Goal: Task Accomplishment & Management: Use online tool/utility

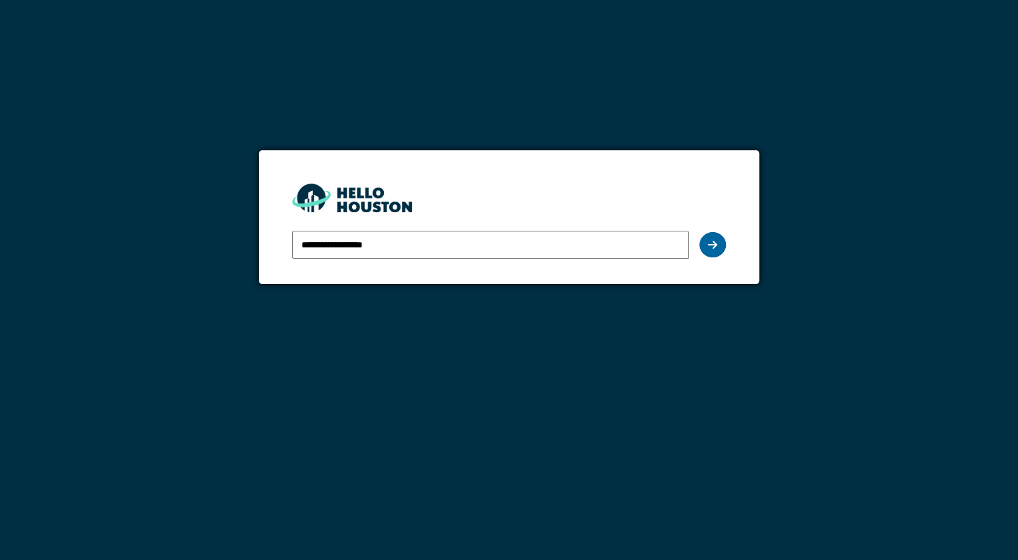
click at [702, 248] on div at bounding box center [712, 244] width 27 height 25
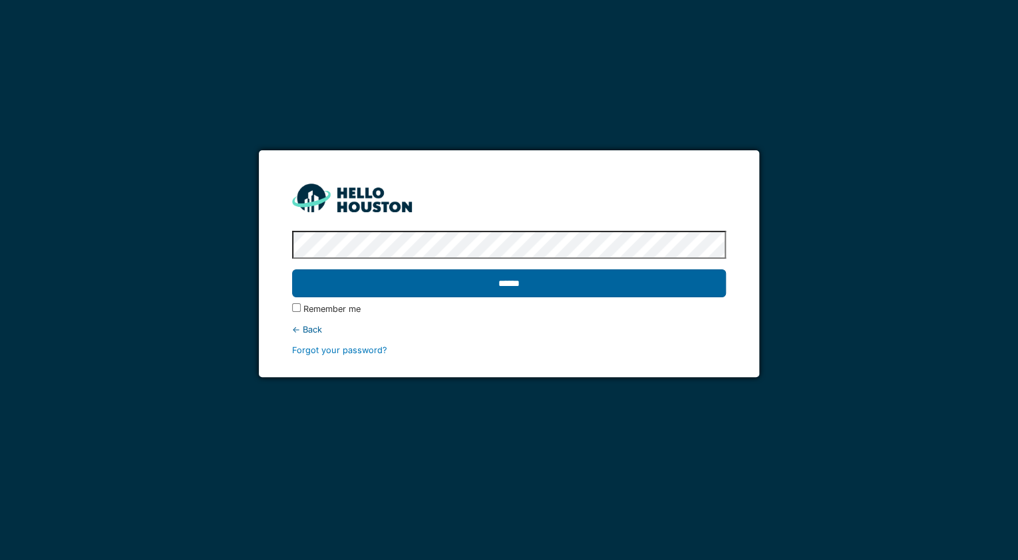
click at [478, 288] on input "******" at bounding box center [509, 283] width 434 height 28
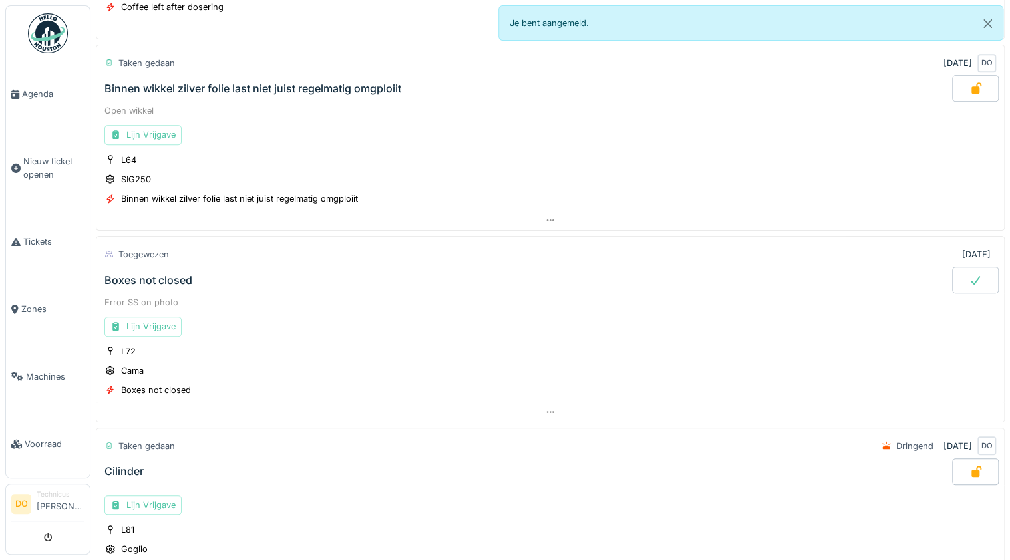
scroll to position [248, 0]
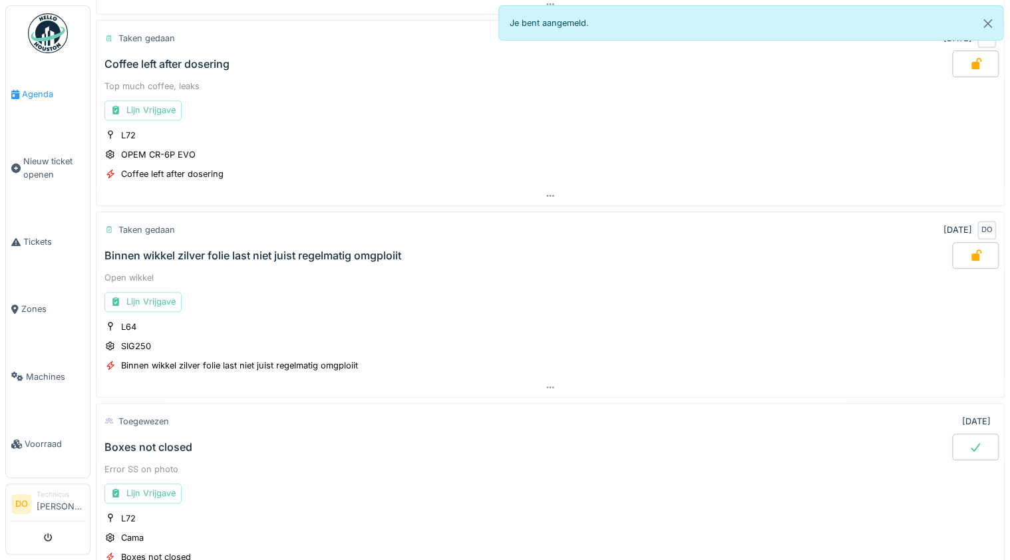
click at [51, 98] on span "Agenda" at bounding box center [53, 94] width 63 height 13
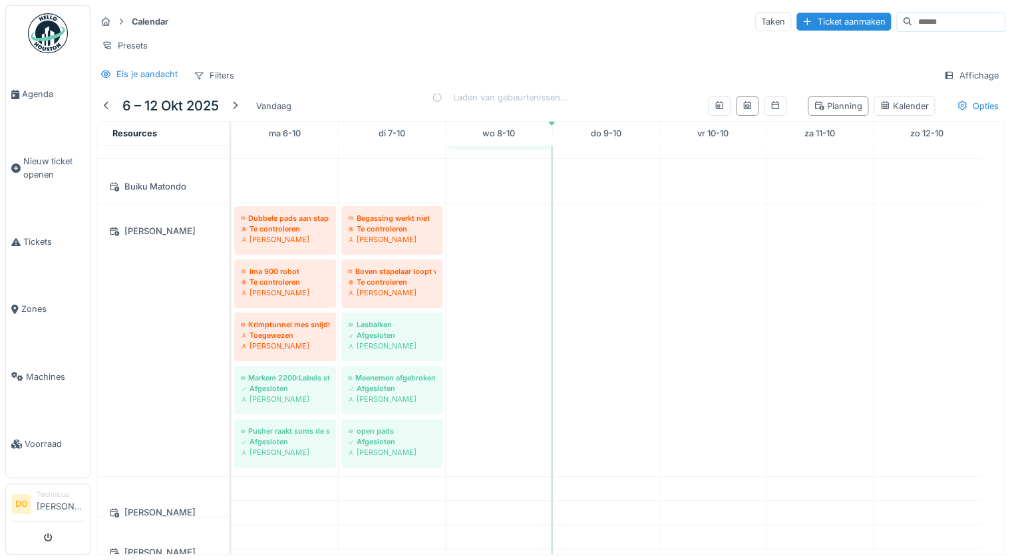
scroll to position [950, 0]
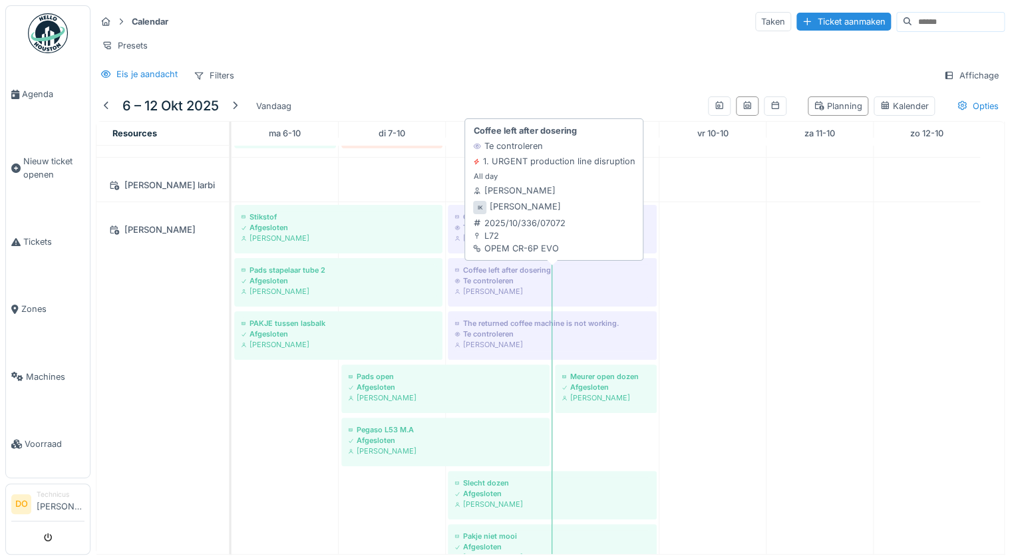
click at [510, 286] on div "Te controleren" at bounding box center [552, 280] width 196 height 11
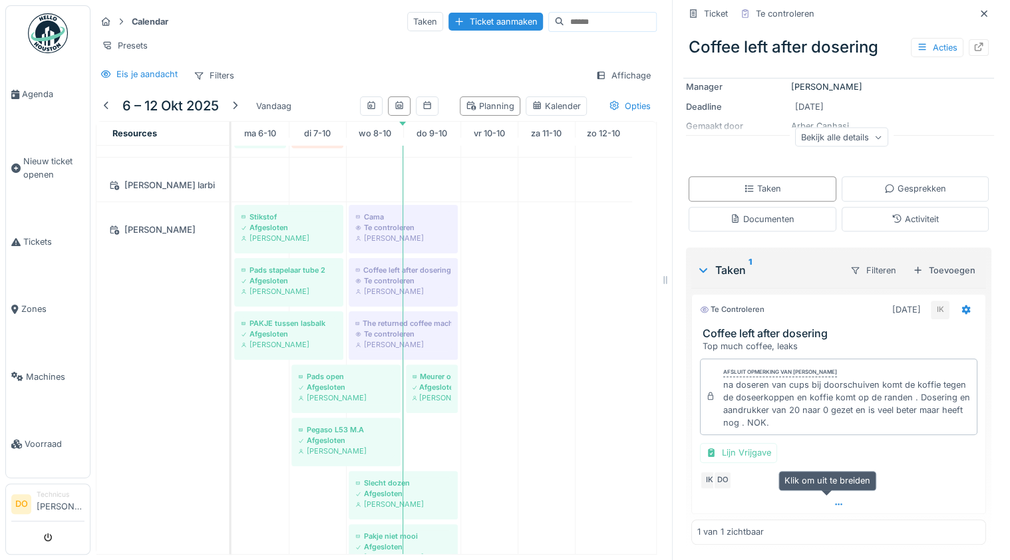
click at [833, 505] on icon at bounding box center [838, 504] width 11 height 9
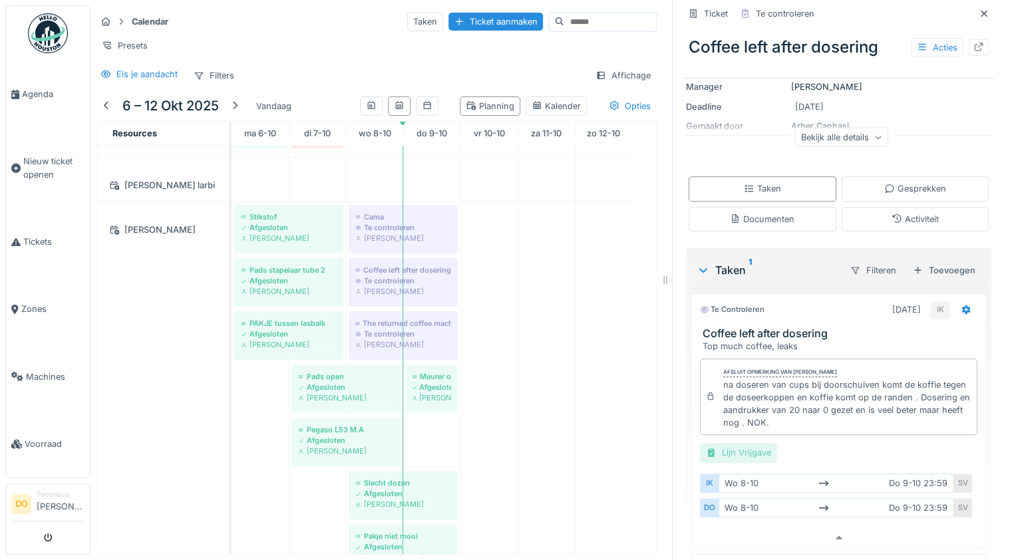
click at [739, 447] on div "Lijn Vrijgave" at bounding box center [738, 452] width 77 height 19
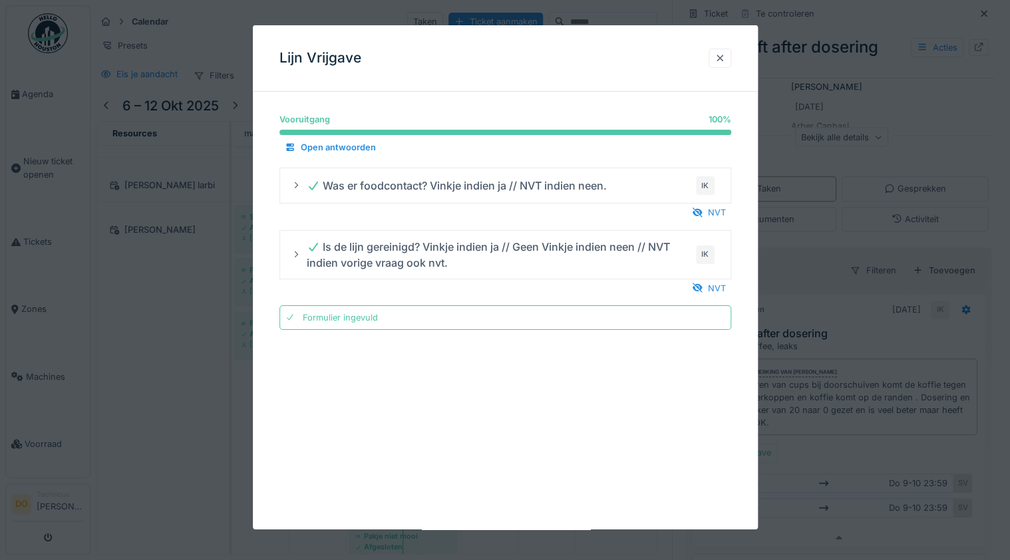
click at [718, 65] on div at bounding box center [719, 58] width 23 height 19
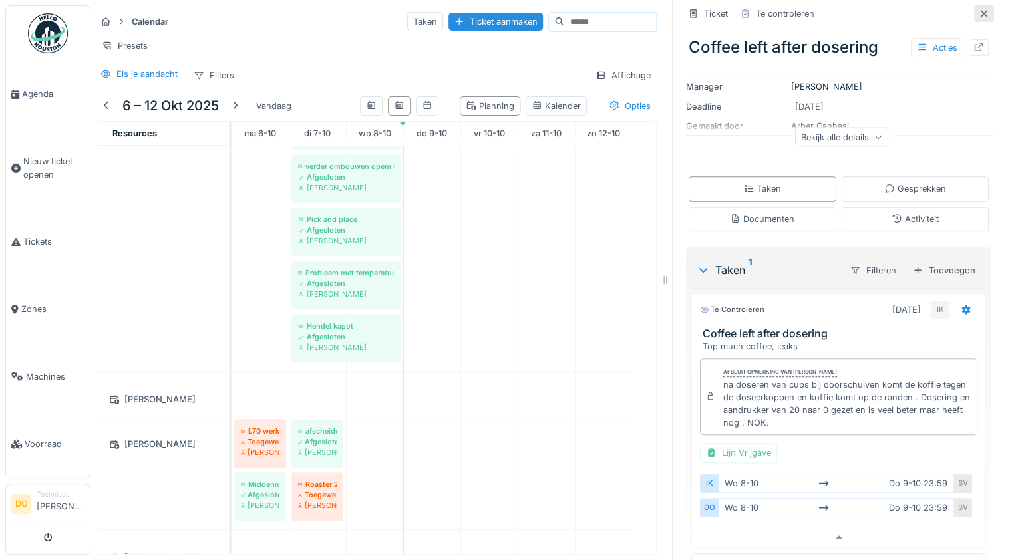
click at [978, 9] on icon at bounding box center [983, 13] width 11 height 9
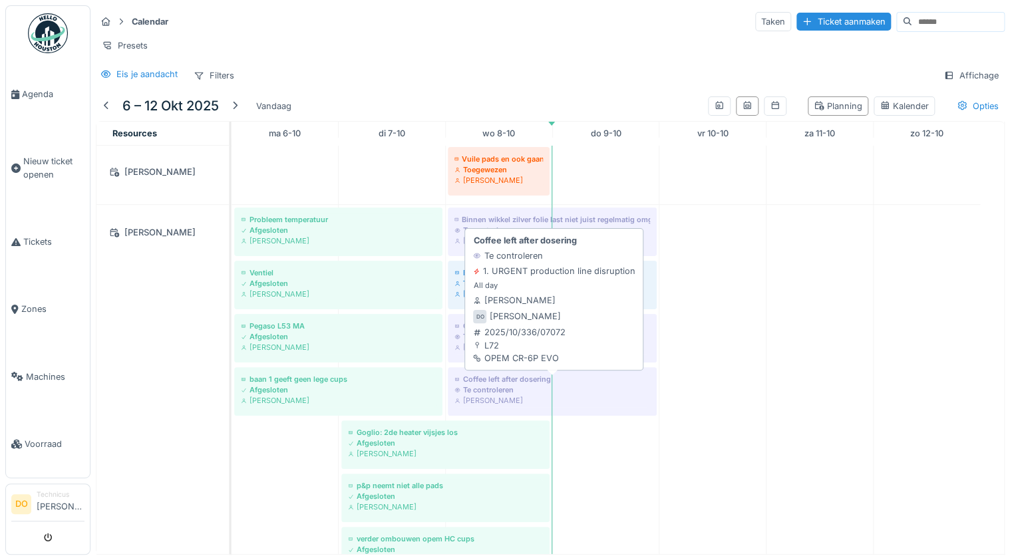
click at [513, 385] on div "Te controleren" at bounding box center [552, 389] width 196 height 11
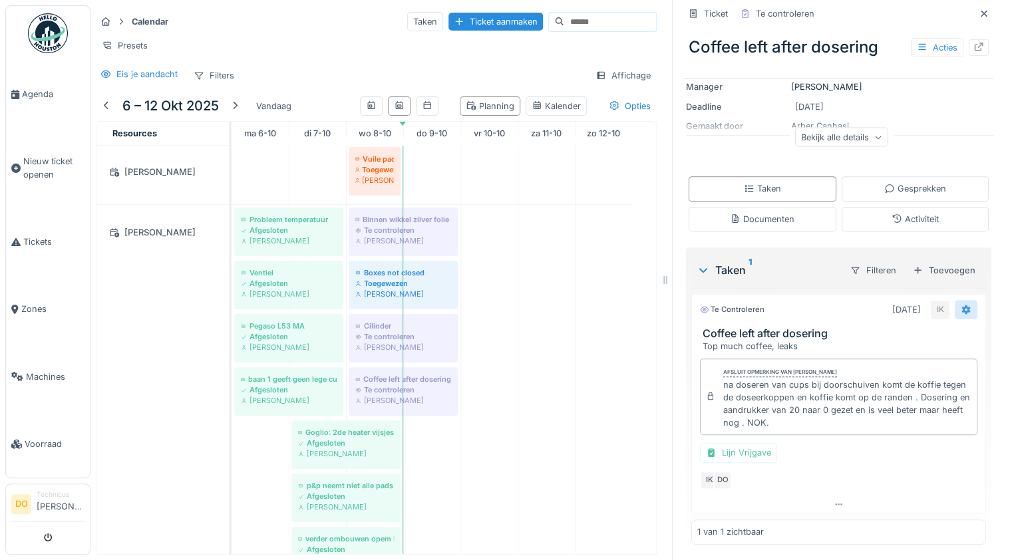
click at [960, 305] on icon at bounding box center [965, 309] width 11 height 9
click at [906, 386] on div "Opnieuw openen" at bounding box center [894, 390] width 110 height 20
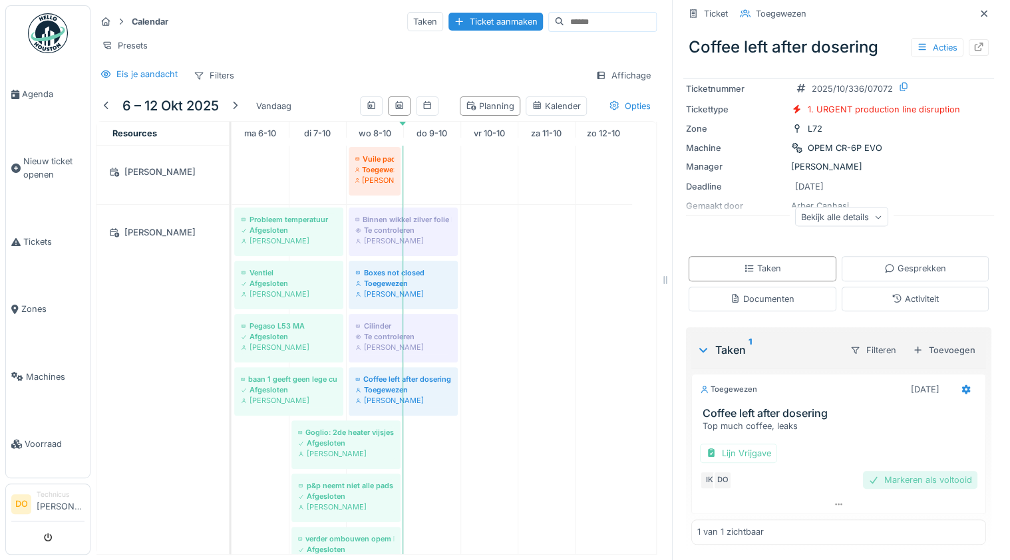
click at [931, 474] on div "Markeren als voltooid" at bounding box center [920, 480] width 114 height 18
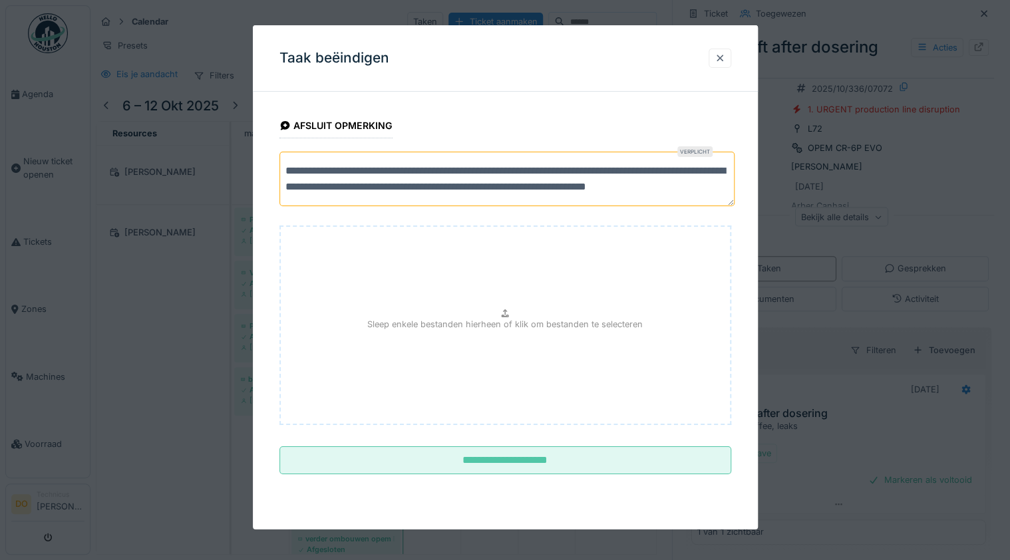
click at [729, 58] on div at bounding box center [719, 58] width 23 height 19
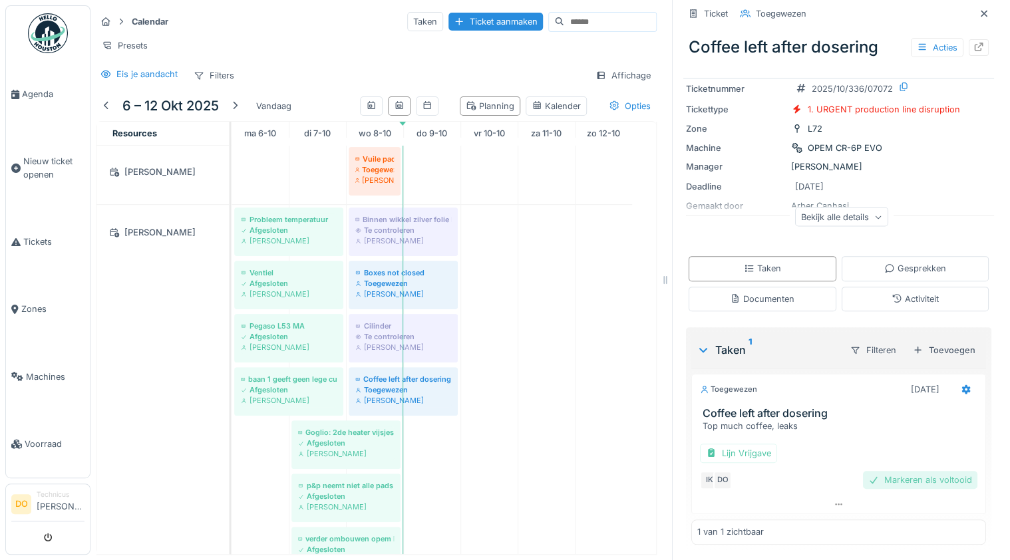
click at [916, 472] on div "Markeren als voltooid" at bounding box center [920, 480] width 114 height 18
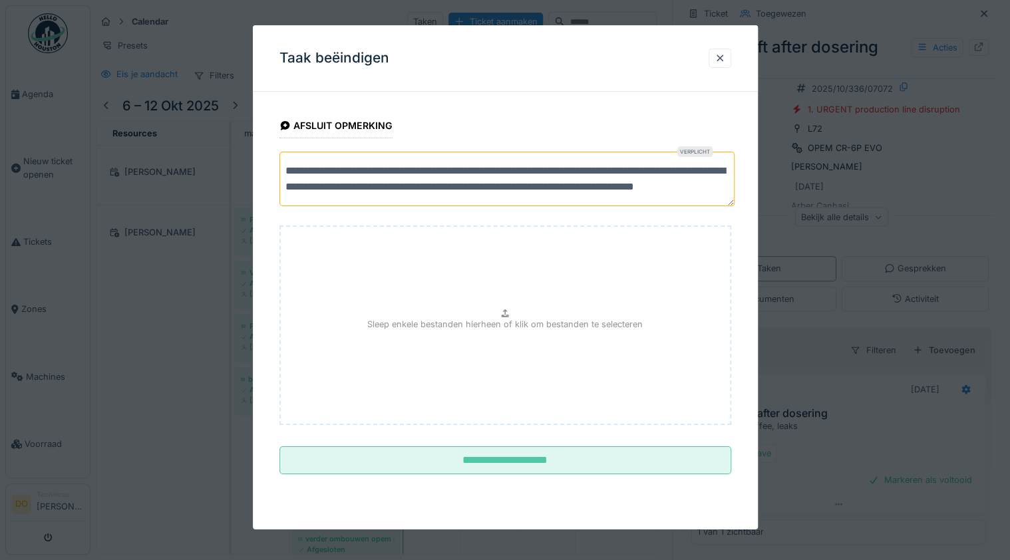
scroll to position [11, 0]
click at [521, 192] on textarea "**********" at bounding box center [507, 179] width 456 height 54
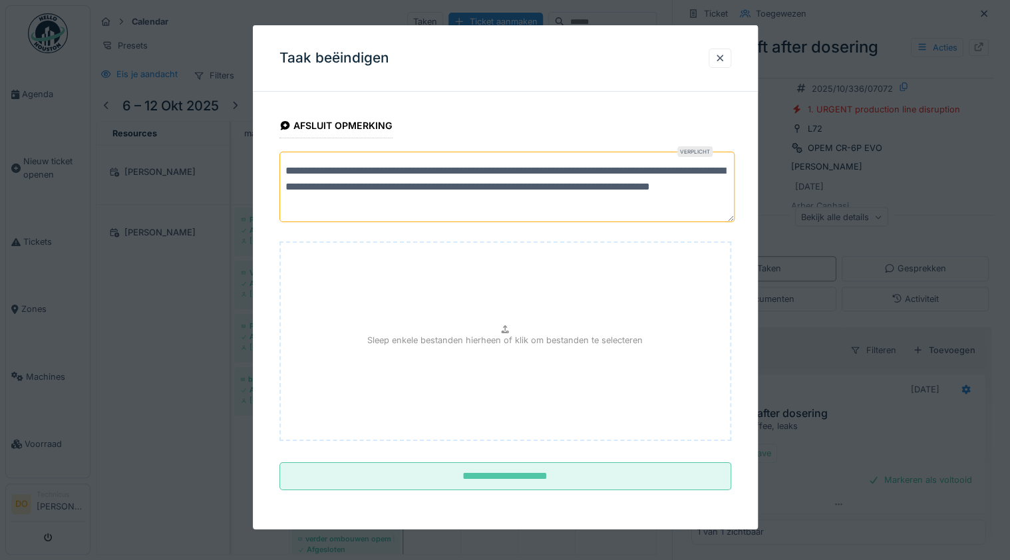
scroll to position [32, 0]
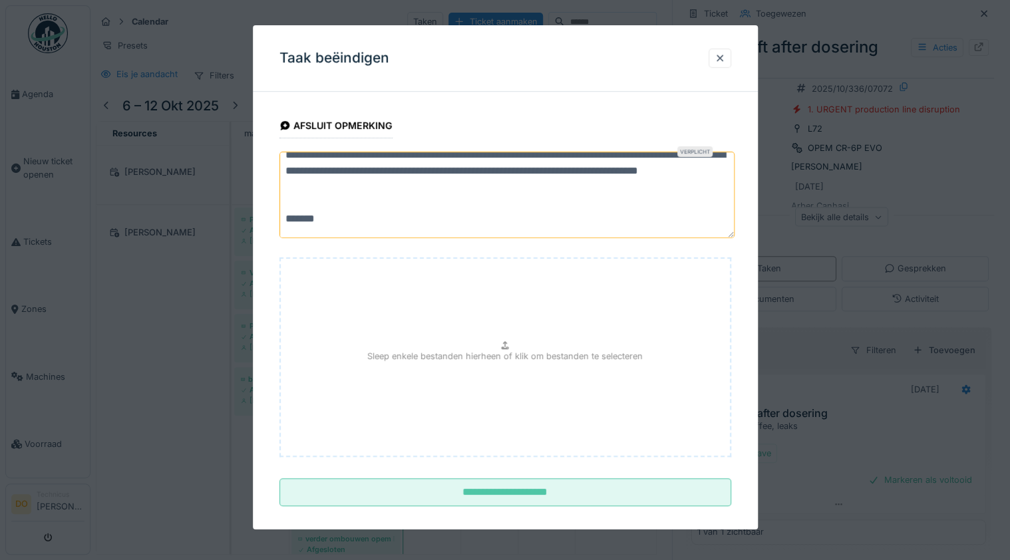
paste textarea "**********"
click at [323, 217] on textarea "**********" at bounding box center [507, 195] width 456 height 86
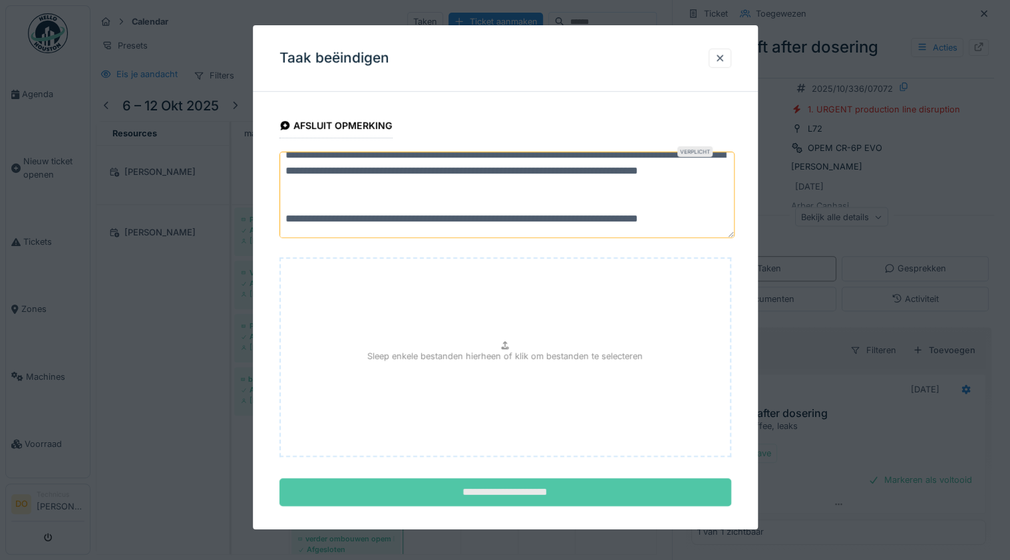
type textarea "**********"
click at [533, 480] on input "**********" at bounding box center [505, 492] width 452 height 28
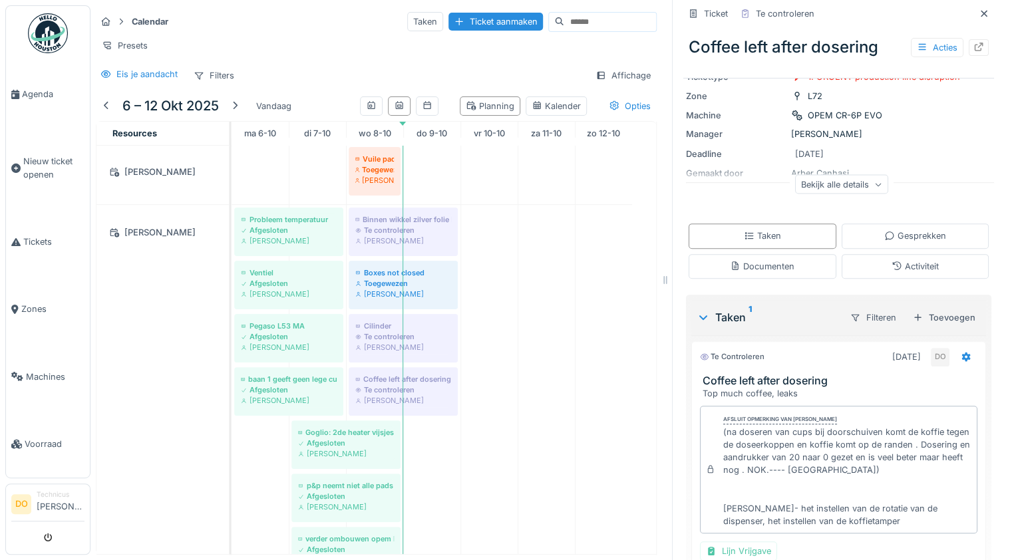
scroll to position [194, 0]
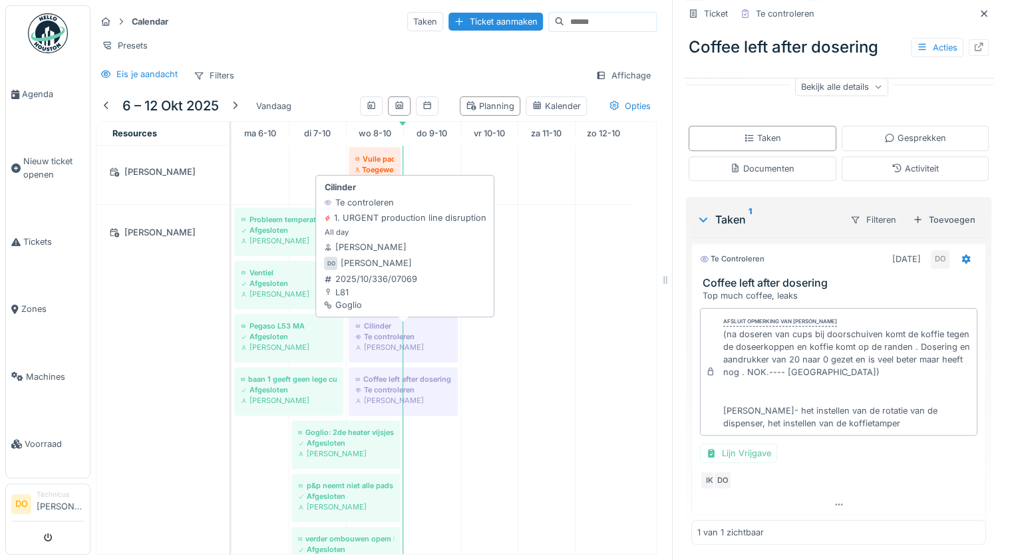
click at [386, 341] on div "Te controleren" at bounding box center [403, 336] width 96 height 11
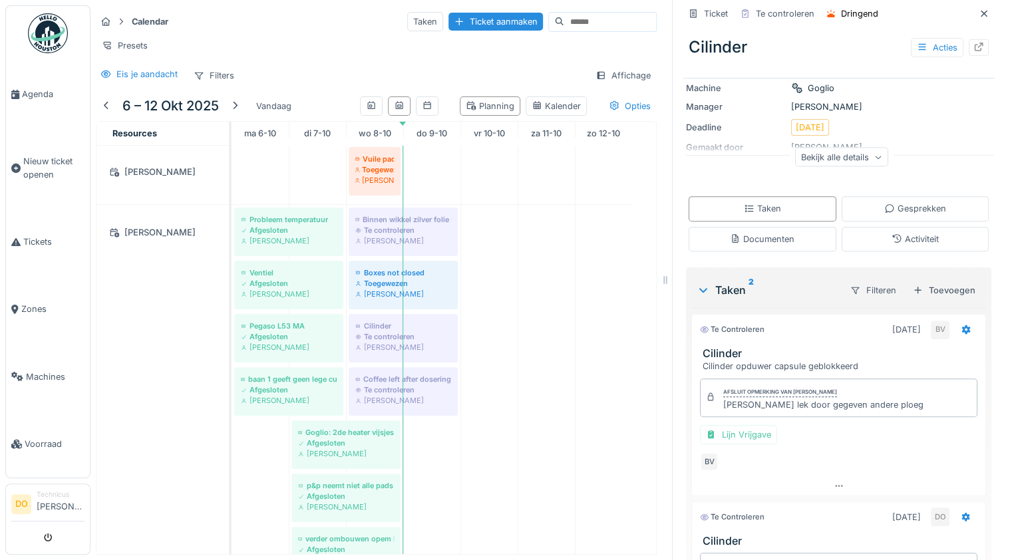
scroll to position [266, 0]
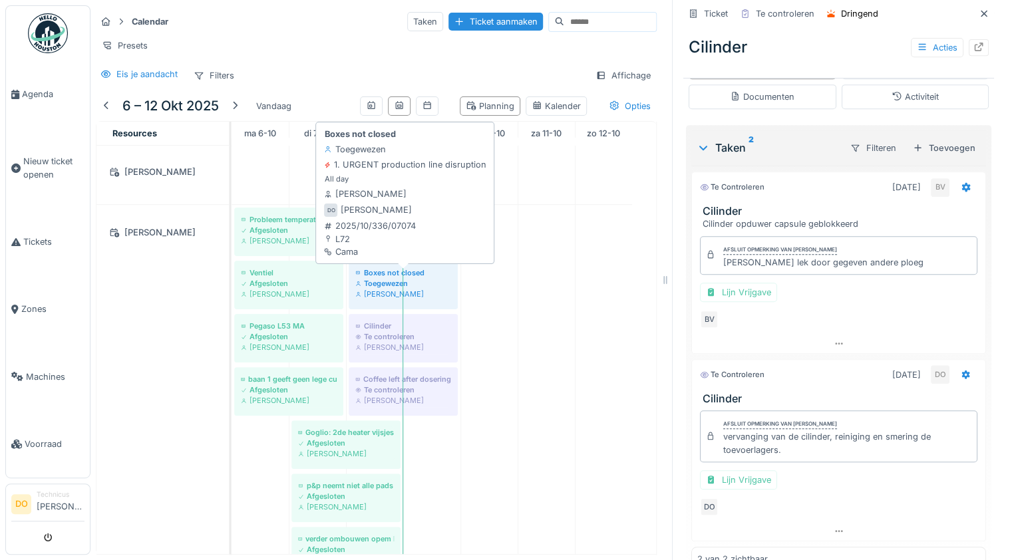
click at [386, 286] on div "Toegewezen" at bounding box center [403, 283] width 96 height 11
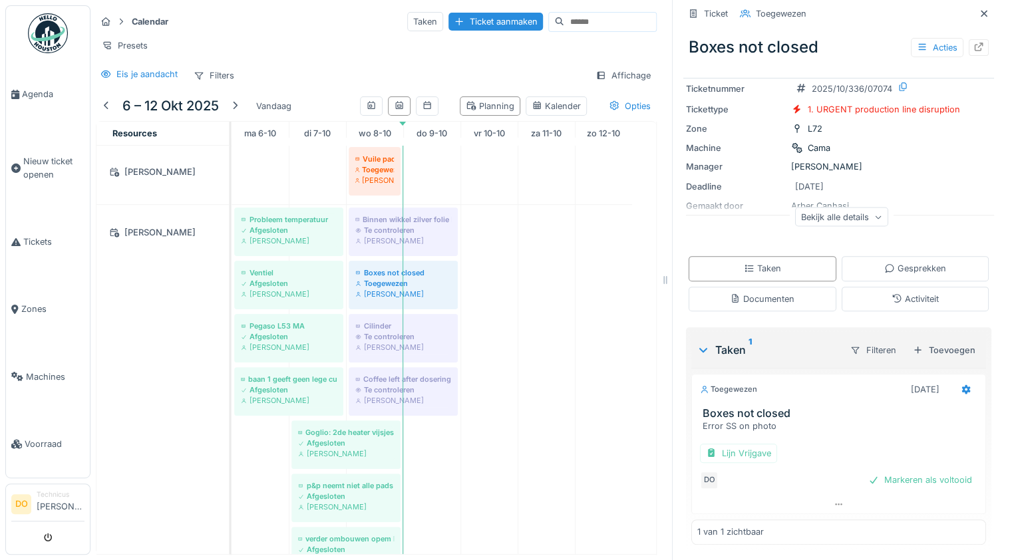
scroll to position [8, 0]
click at [934, 476] on div "Markeren als voltooid" at bounding box center [920, 480] width 114 height 18
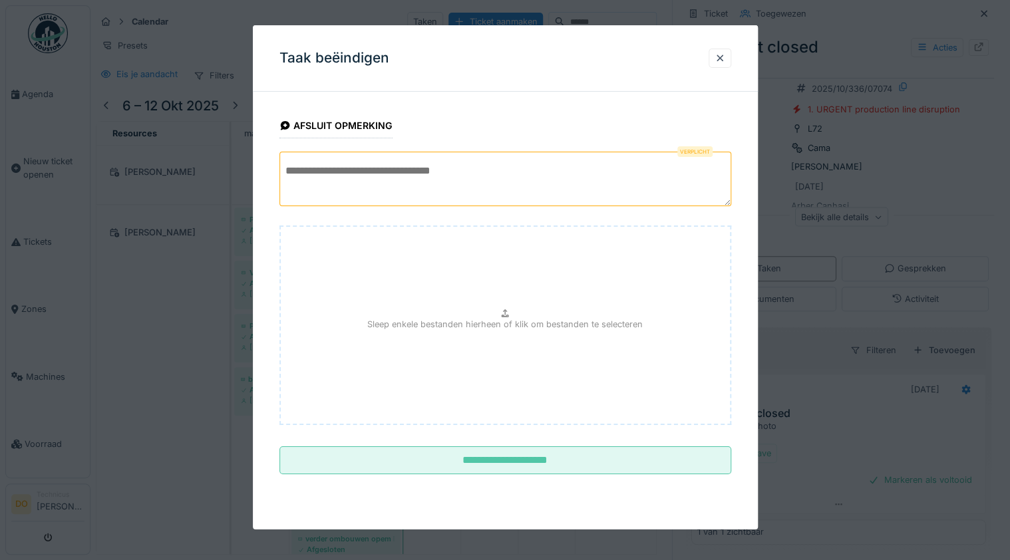
click at [368, 165] on textarea at bounding box center [505, 179] width 452 height 55
paste textarea "**********"
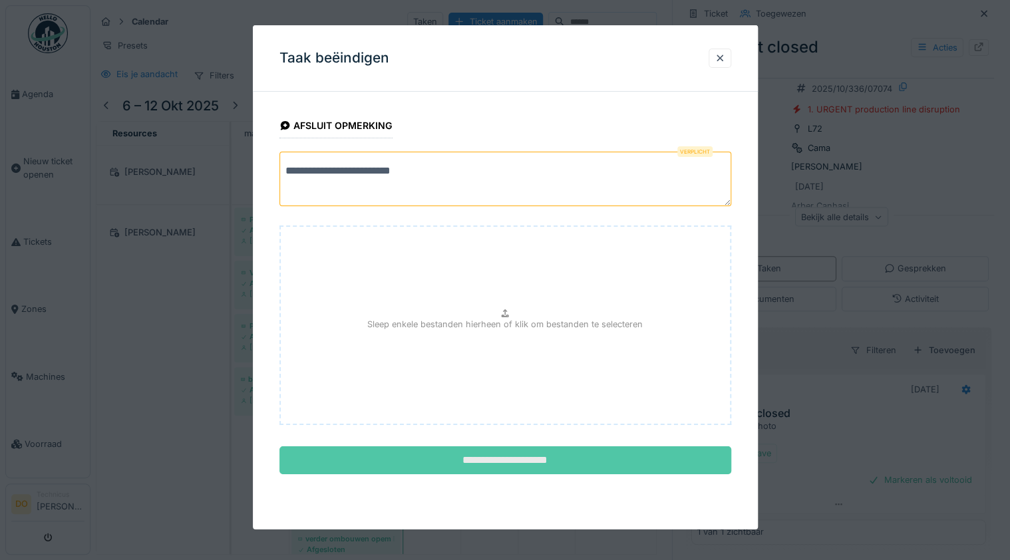
type textarea "**********"
click at [578, 464] on input "**********" at bounding box center [505, 460] width 452 height 28
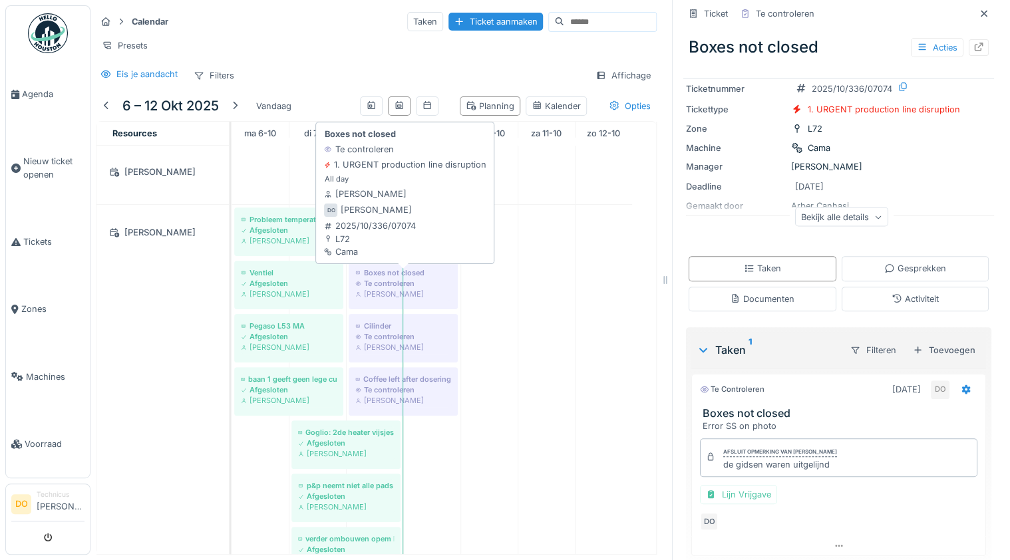
click at [386, 278] on div "Te controleren" at bounding box center [403, 283] width 96 height 11
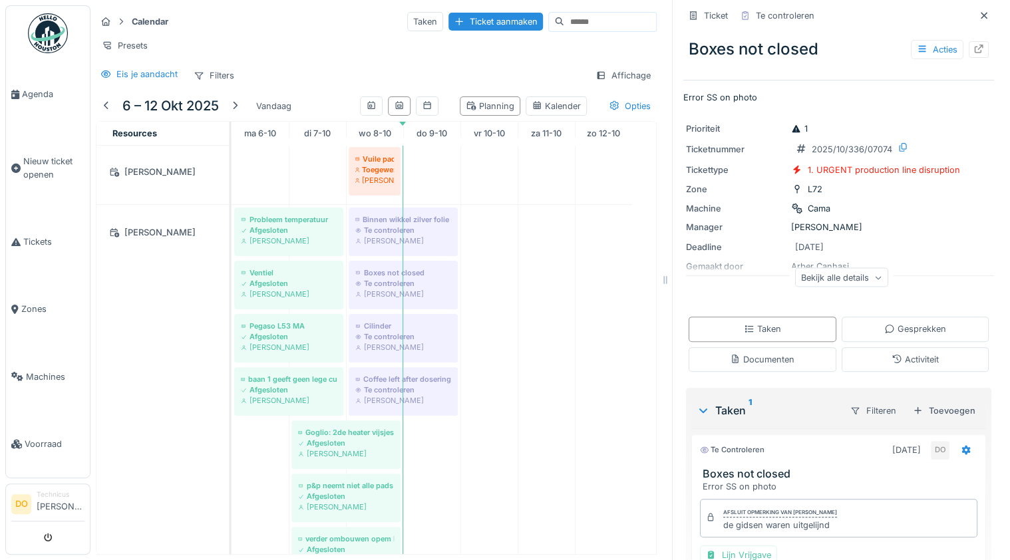
scroll to position [0, 0]
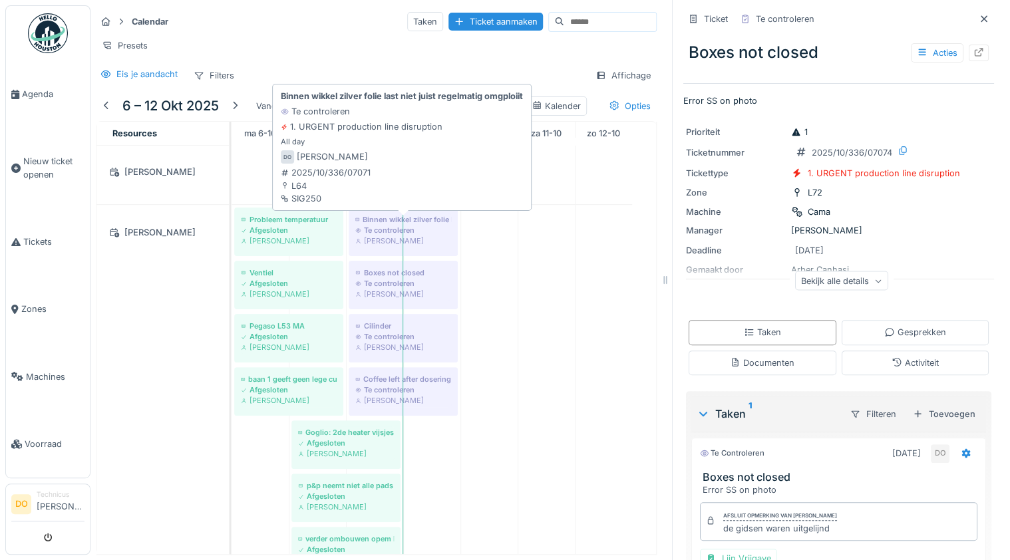
click at [379, 218] on div "Binnen wikkel zilver folie last niet juist regelmatig omgploiit" at bounding box center [403, 219] width 96 height 11
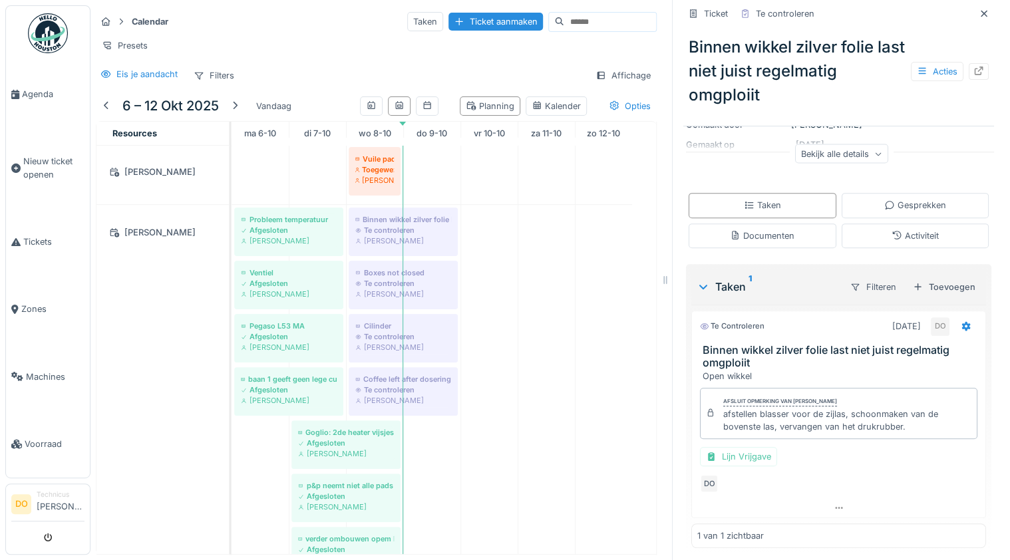
scroll to position [178, 0]
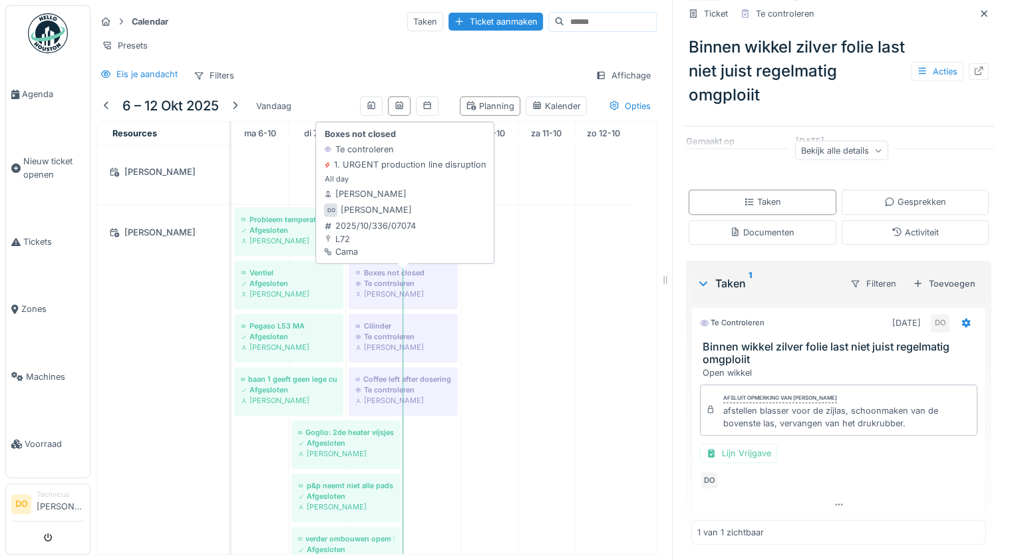
click at [388, 289] on div "[PERSON_NAME]" at bounding box center [403, 294] width 96 height 11
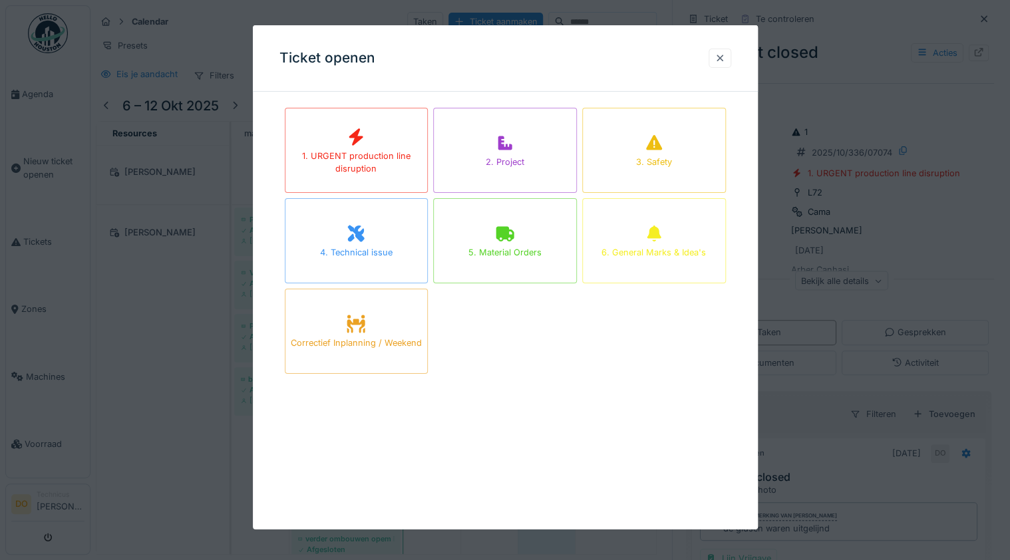
click at [723, 59] on div at bounding box center [719, 58] width 11 height 13
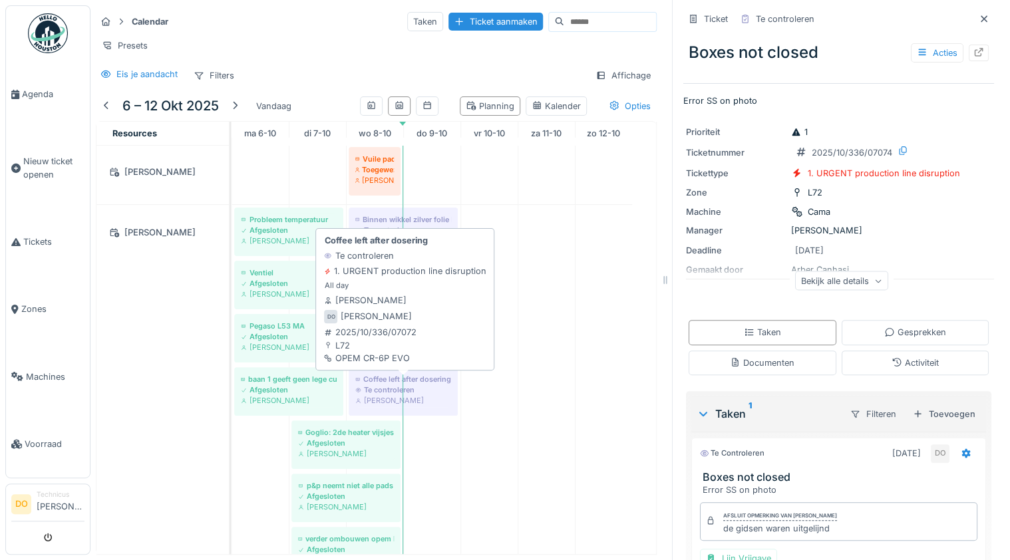
click at [416, 386] on div "Te controleren" at bounding box center [403, 389] width 96 height 11
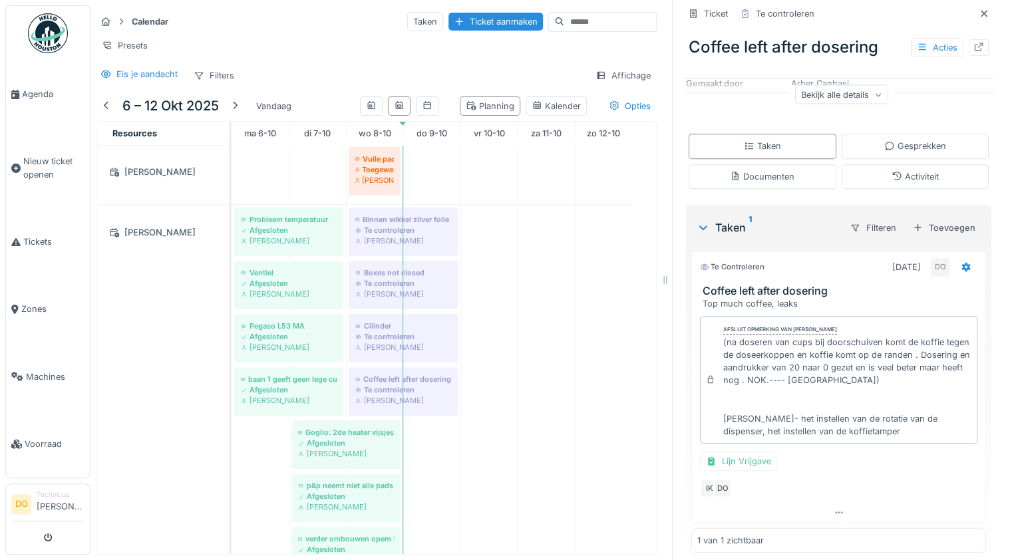
scroll to position [194, 0]
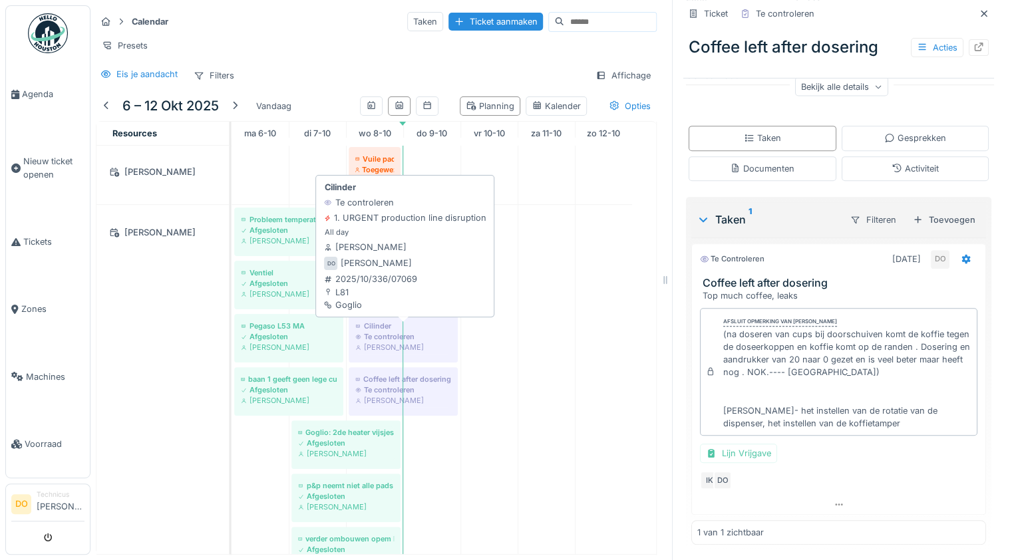
click at [375, 331] on div "Te controleren" at bounding box center [403, 336] width 96 height 11
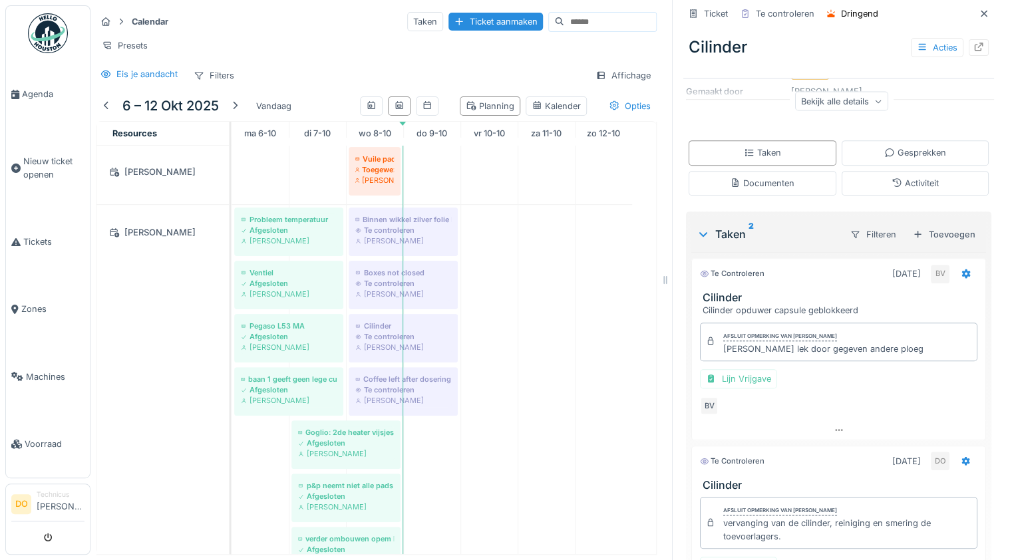
scroll to position [213, 0]
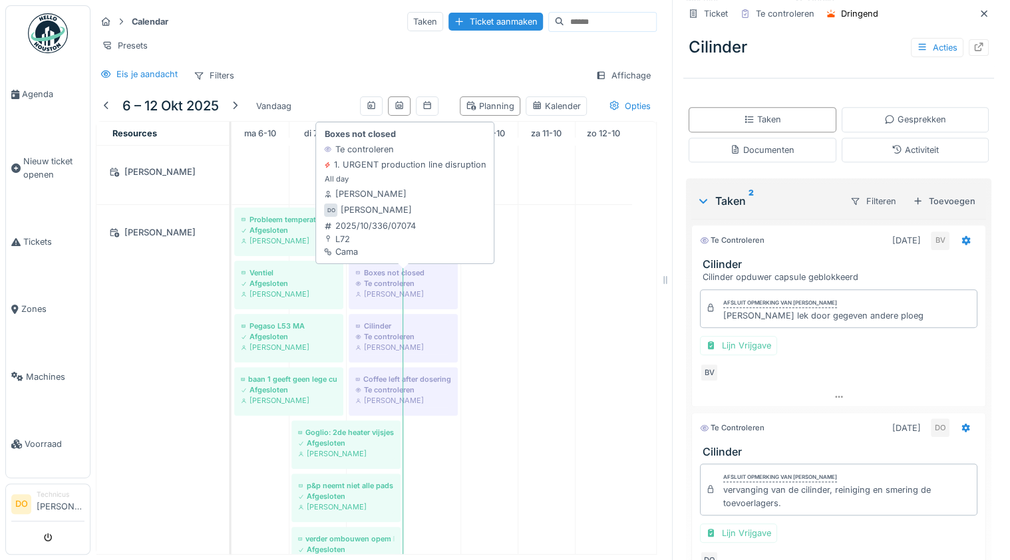
click at [387, 281] on div "Te controleren" at bounding box center [403, 283] width 96 height 11
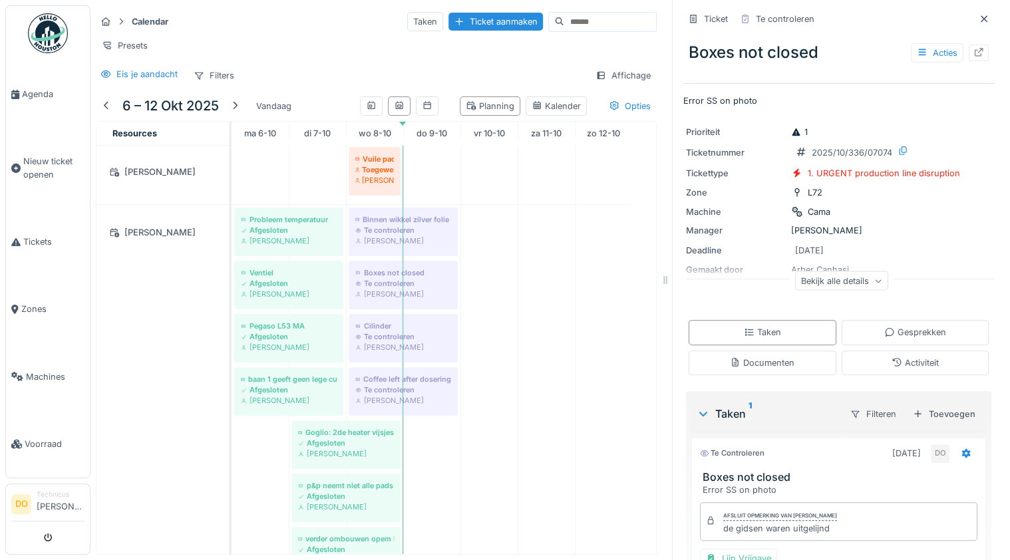
scroll to position [105, 0]
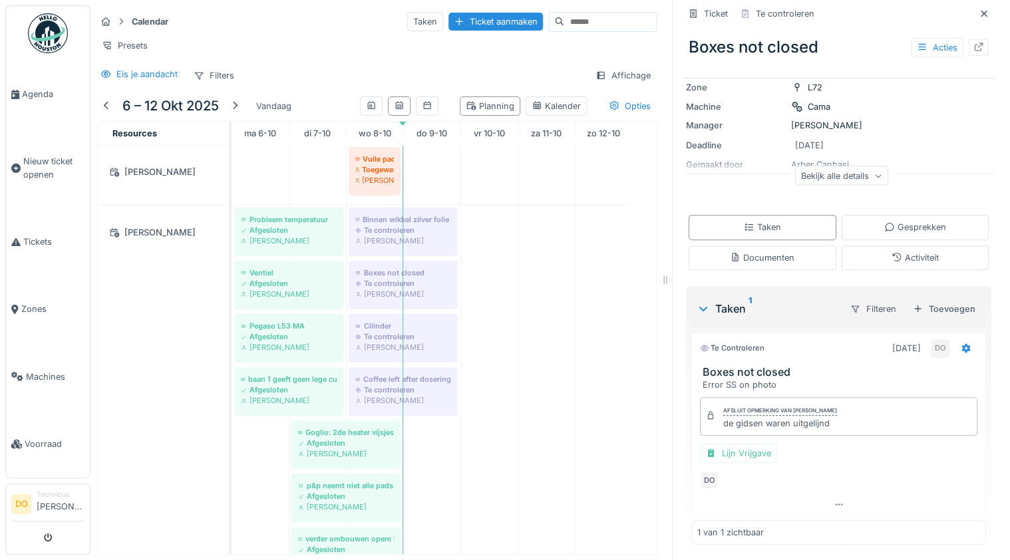
click at [874, 172] on icon at bounding box center [878, 175] width 8 height 7
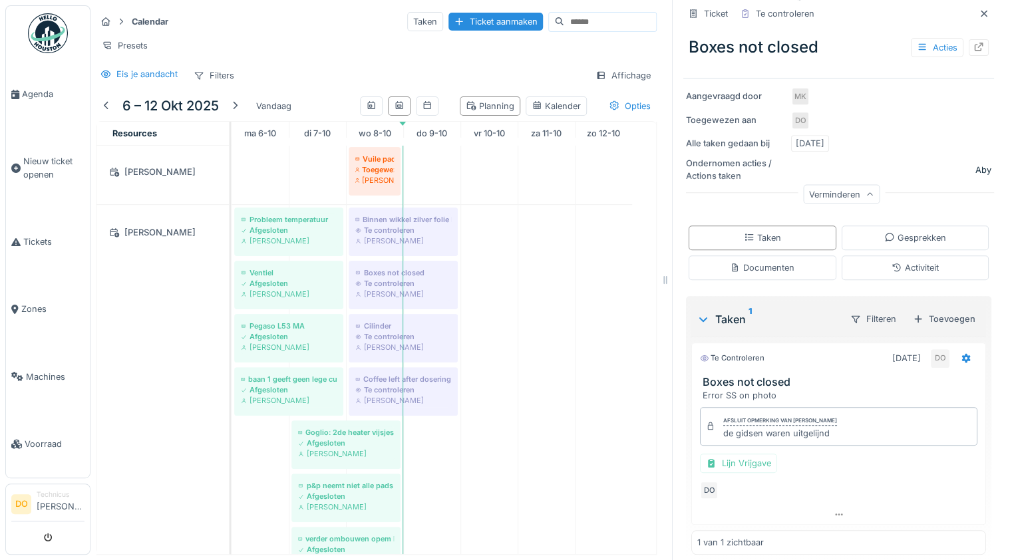
scroll to position [223, 0]
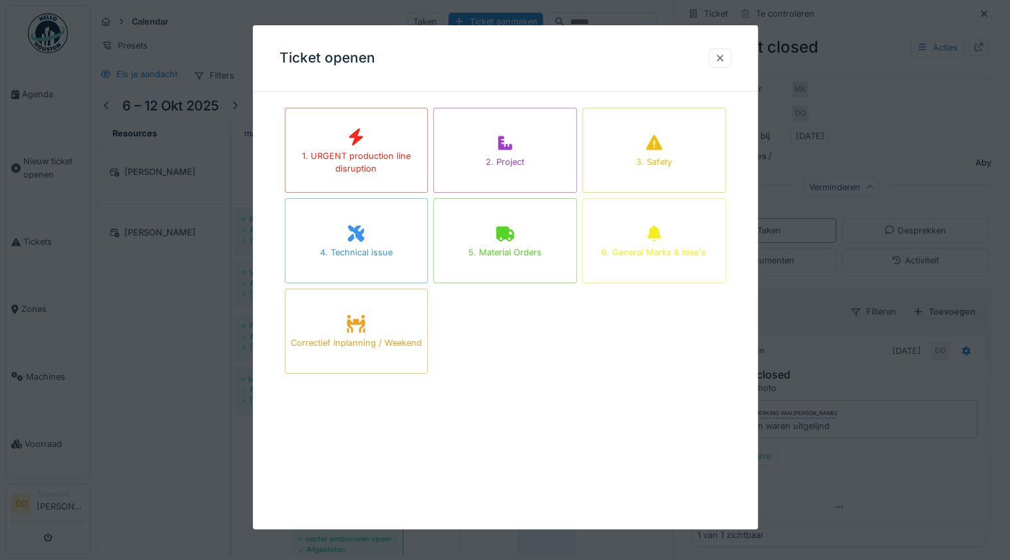
click at [725, 61] on div at bounding box center [719, 58] width 11 height 13
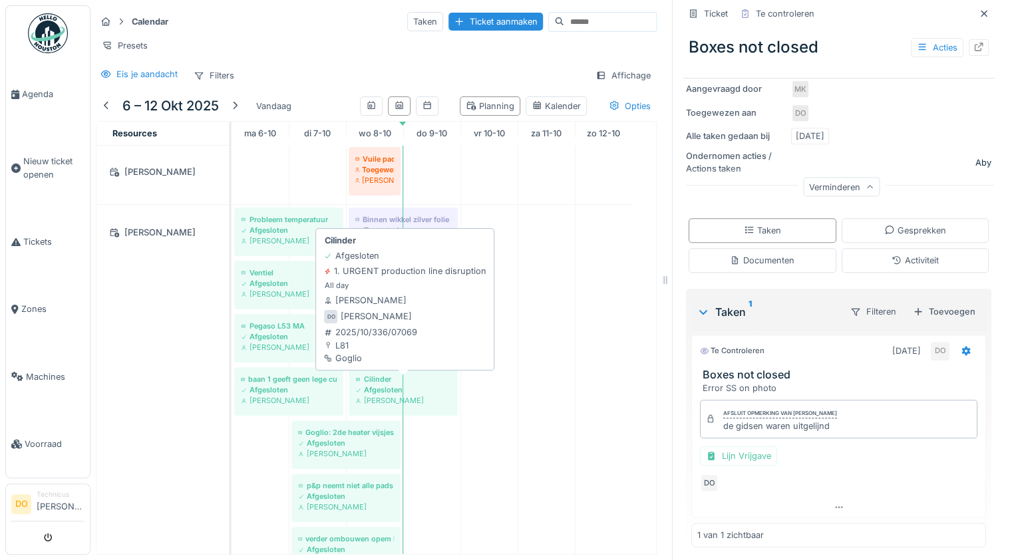
click at [410, 367] on link "Cilinder Afgesloten [PERSON_NAME]" at bounding box center [403, 391] width 109 height 49
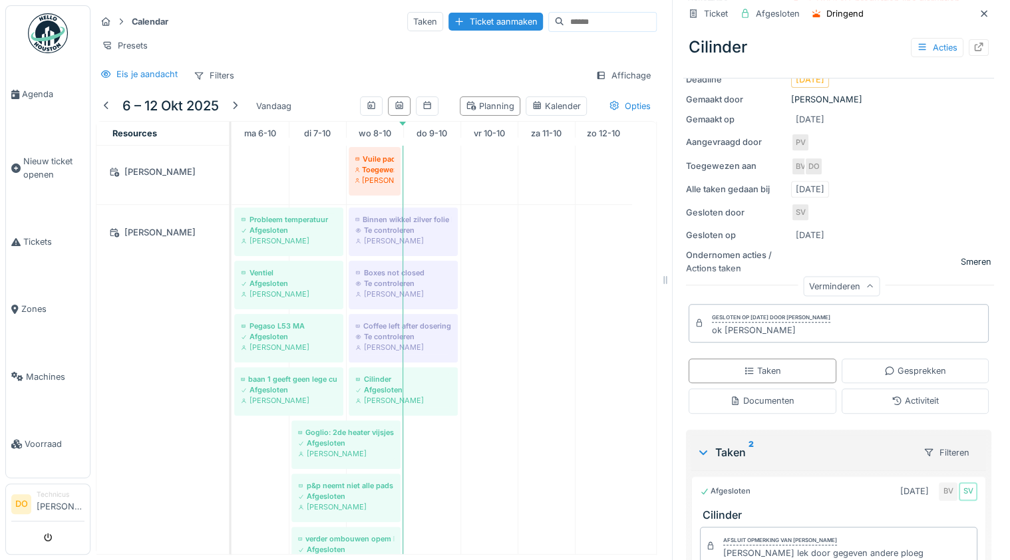
scroll to position [169, 0]
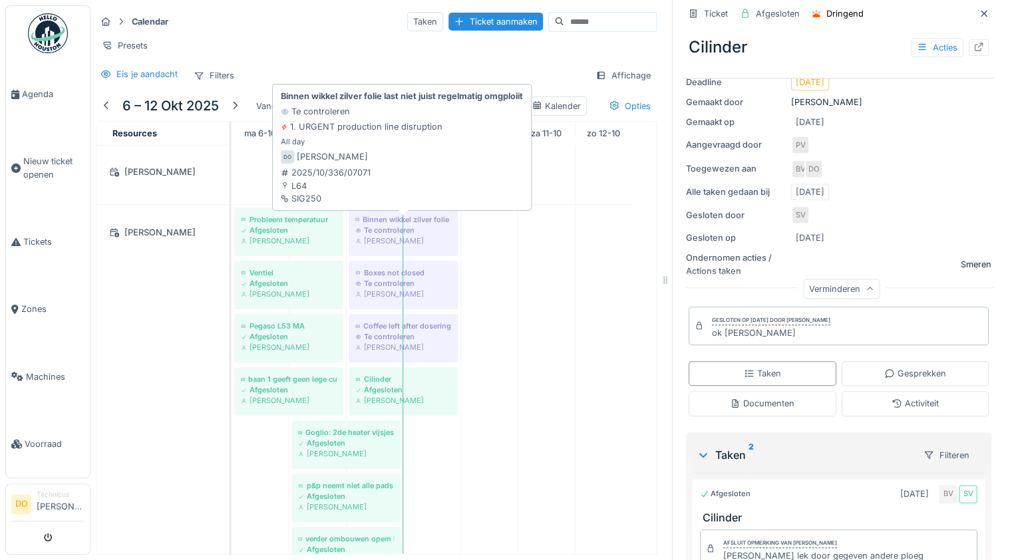
click at [404, 235] on div "[PERSON_NAME]" at bounding box center [403, 240] width 96 height 11
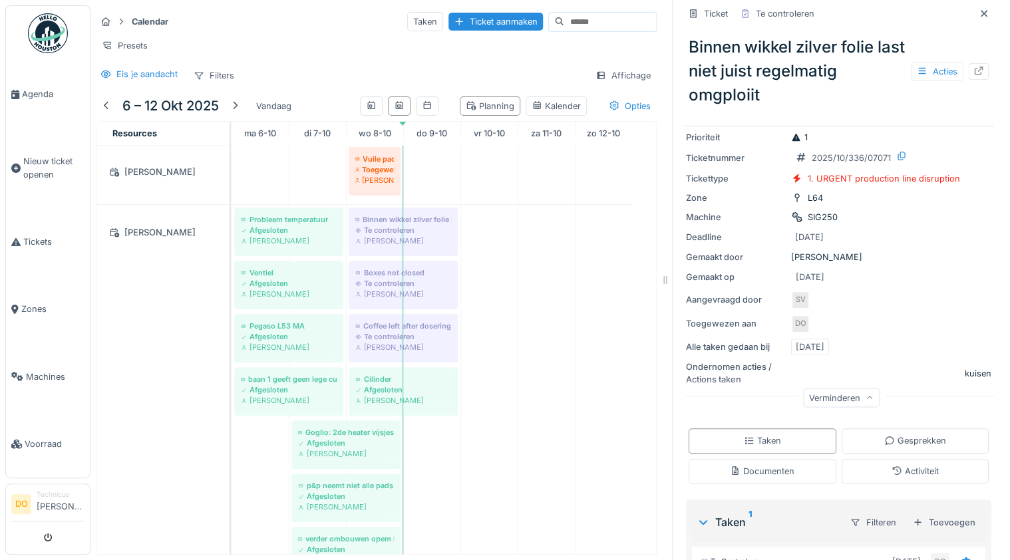
scroll to position [279, 0]
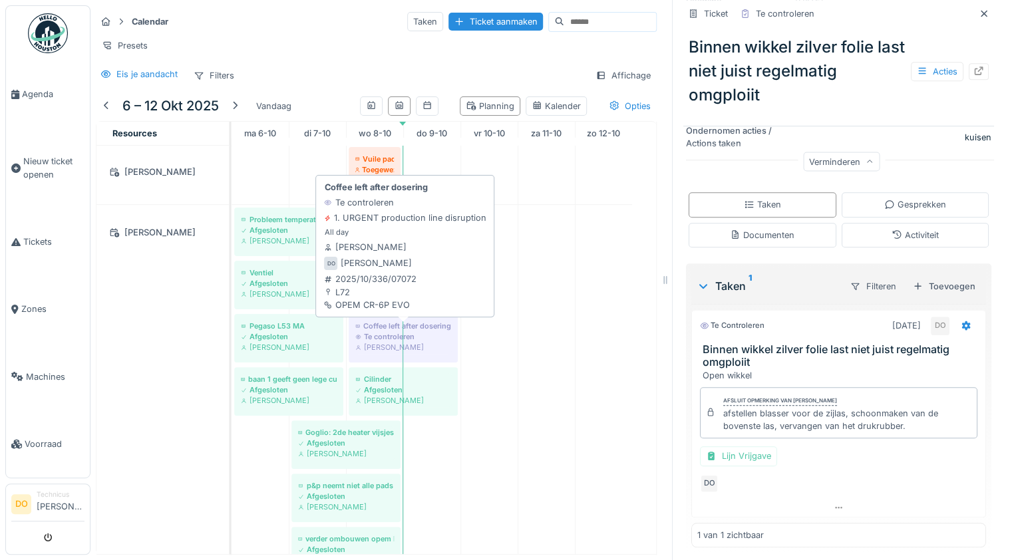
click at [414, 342] on div "[PERSON_NAME]" at bounding box center [403, 347] width 96 height 11
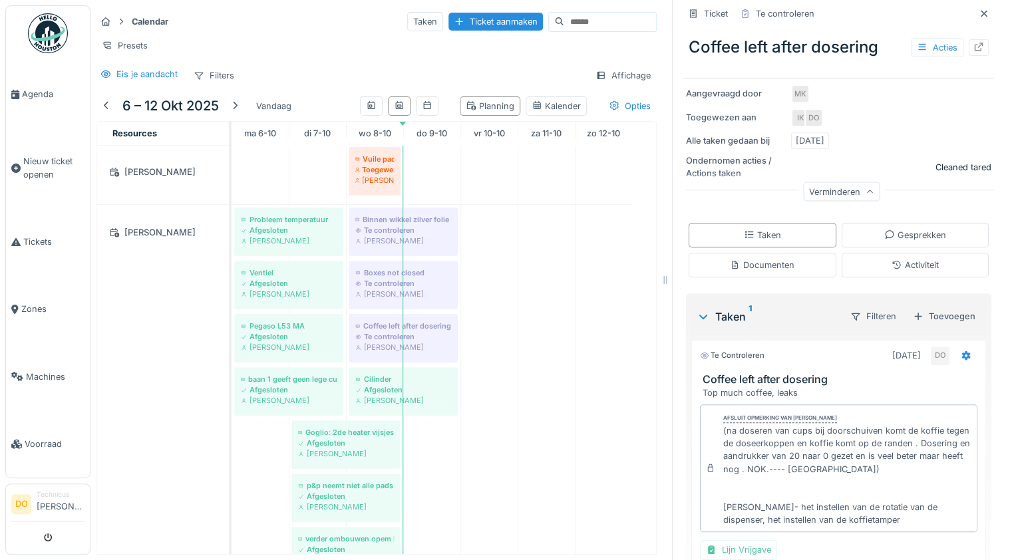
scroll to position [313, 0]
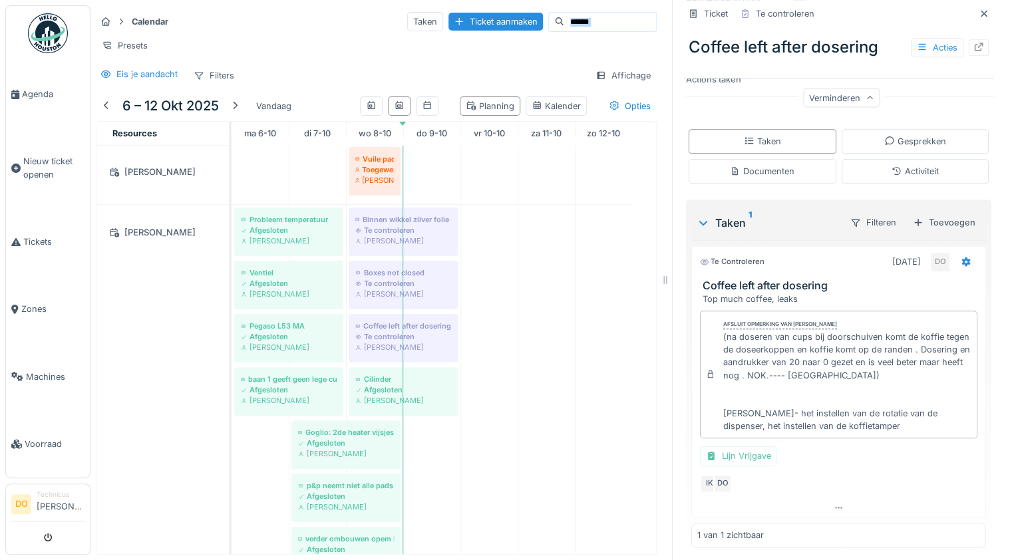
drag, startPoint x: 264, startPoint y: 2, endPoint x: 539, endPoint y: 124, distance: 301.0
click at [503, 110] on div "Calendar Taken Ticket aanmaken Presets Eis je aandacht Filters Affichage [DATE]…" at bounding box center [375, 280] width 571 height 560
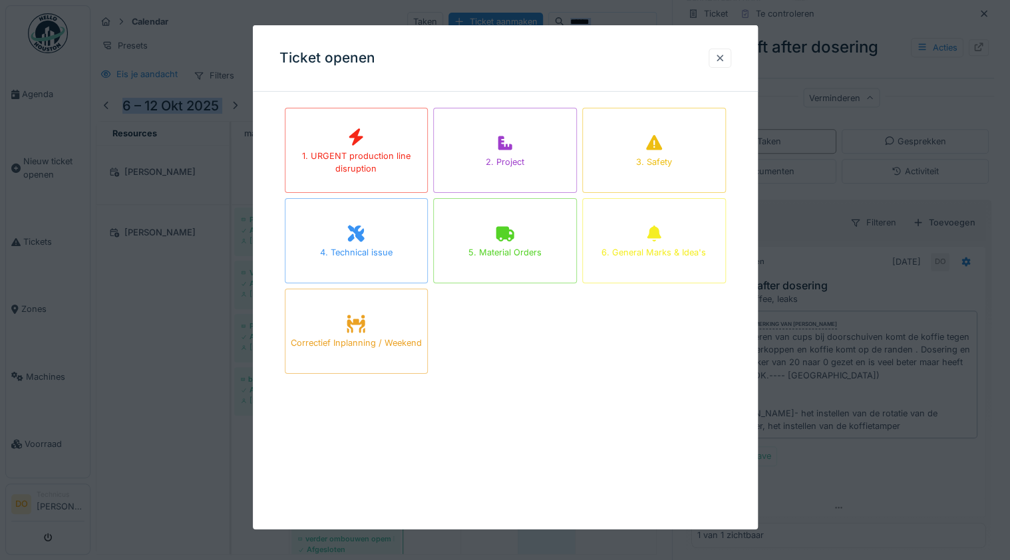
click at [729, 61] on div at bounding box center [719, 58] width 23 height 19
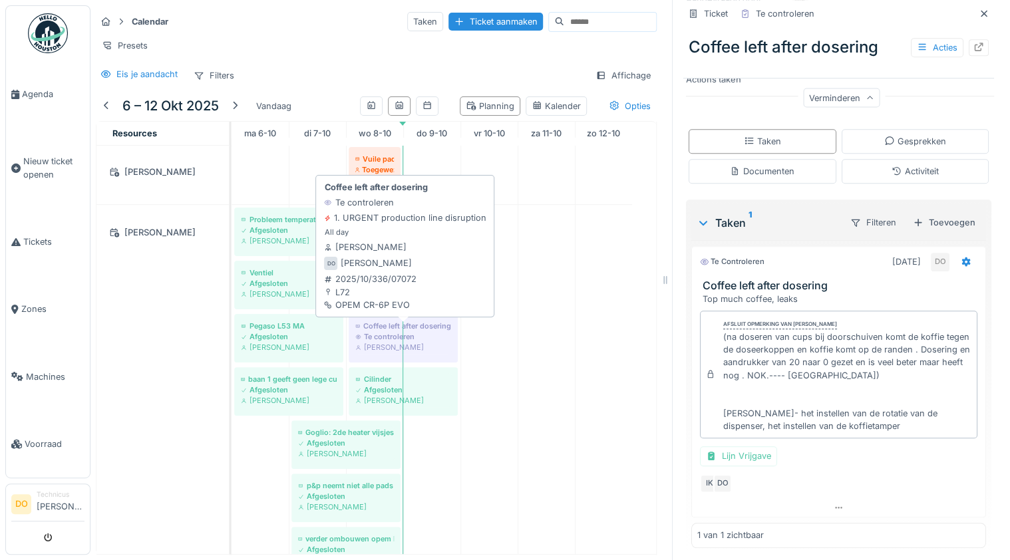
click at [387, 327] on div "Coffee left after dosering" at bounding box center [403, 326] width 96 height 11
click at [367, 335] on div "Te controleren" at bounding box center [403, 336] width 96 height 11
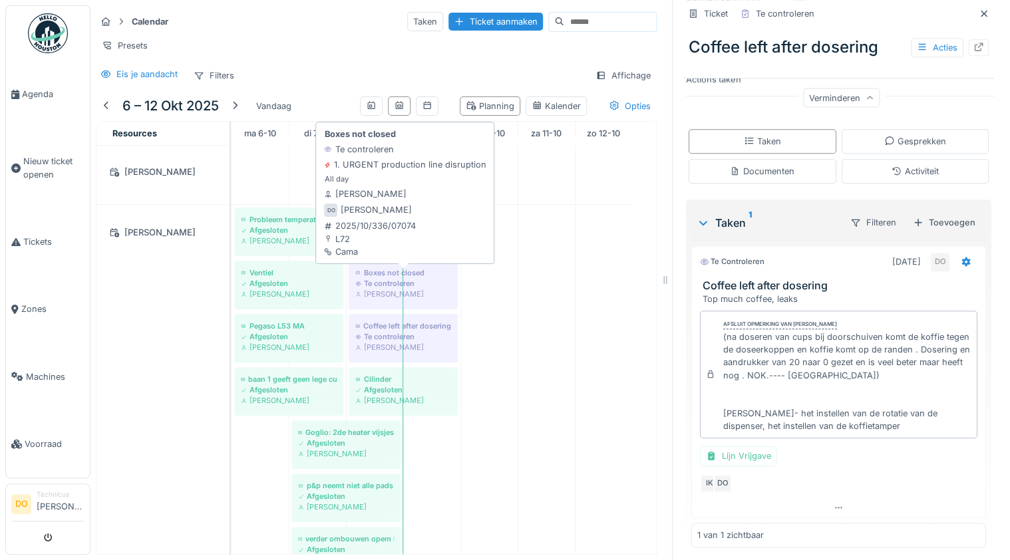
click at [374, 278] on div "Te controleren" at bounding box center [403, 283] width 96 height 11
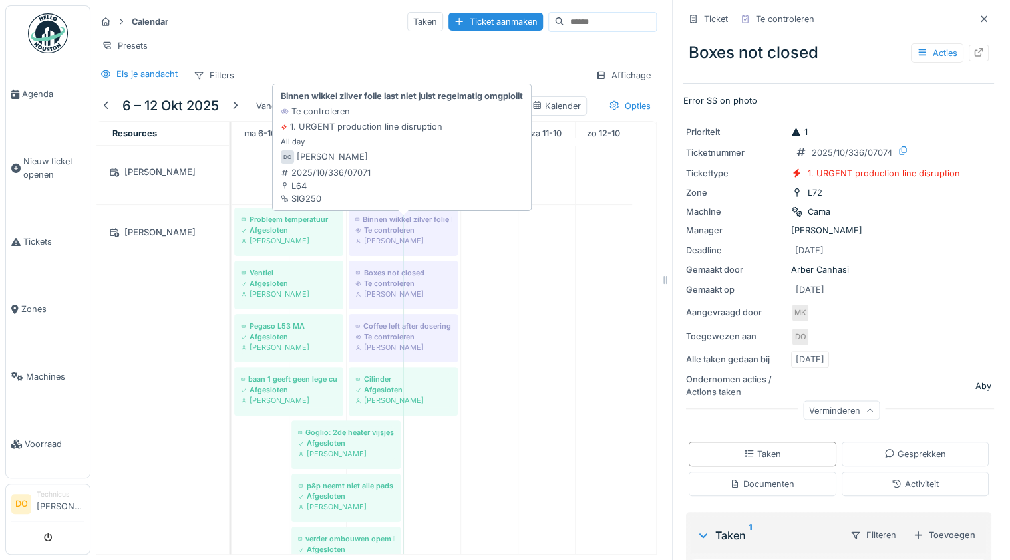
click at [434, 227] on div "Te controleren" at bounding box center [403, 230] width 96 height 11
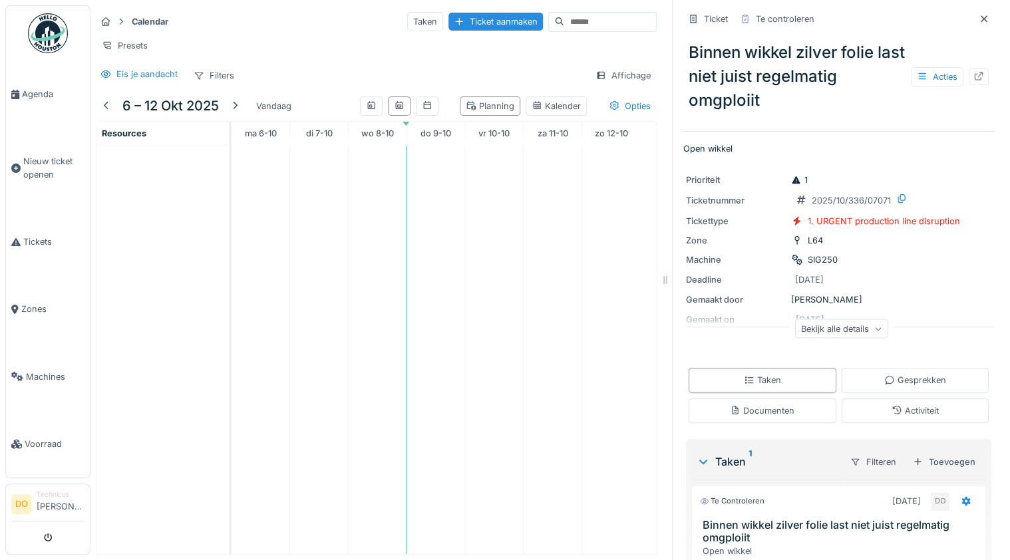
scroll to position [8, 0]
click at [40, 49] on img at bounding box center [48, 33] width 40 height 40
